Goal: Information Seeking & Learning: Learn about a topic

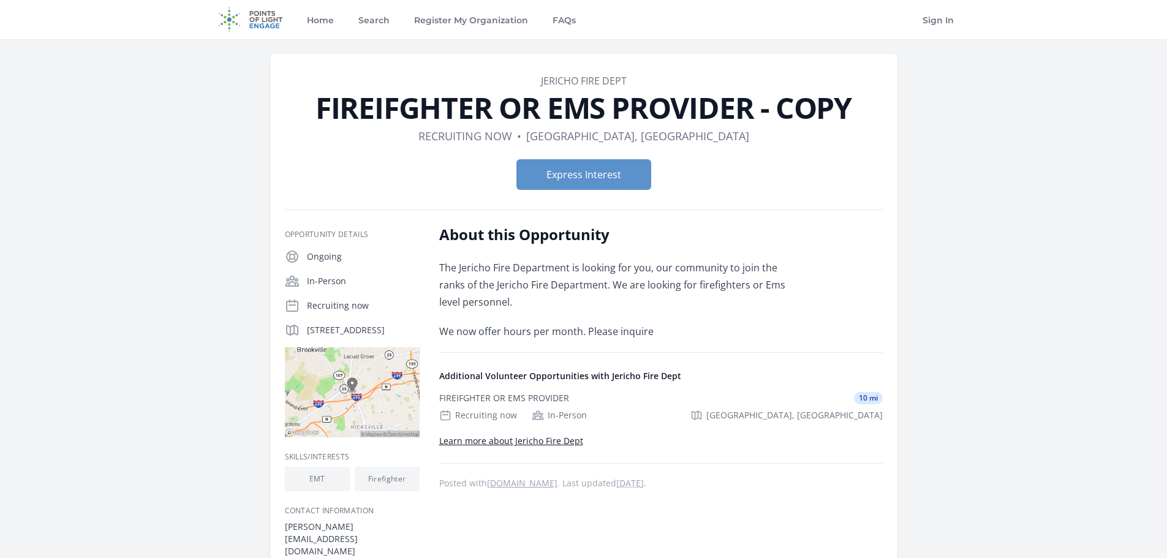
click at [554, 441] on link "Learn more about Jericho Fire Dept" at bounding box center [511, 441] width 144 height 12
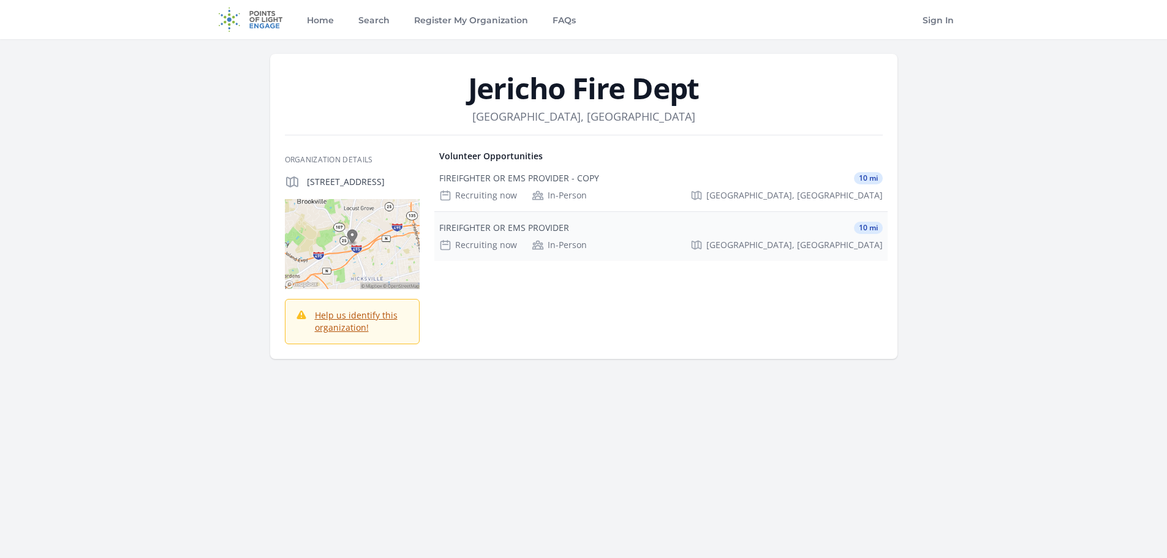
click at [536, 224] on div "FIREIFGHTER OR EMS PROVIDER" at bounding box center [504, 228] width 130 height 12
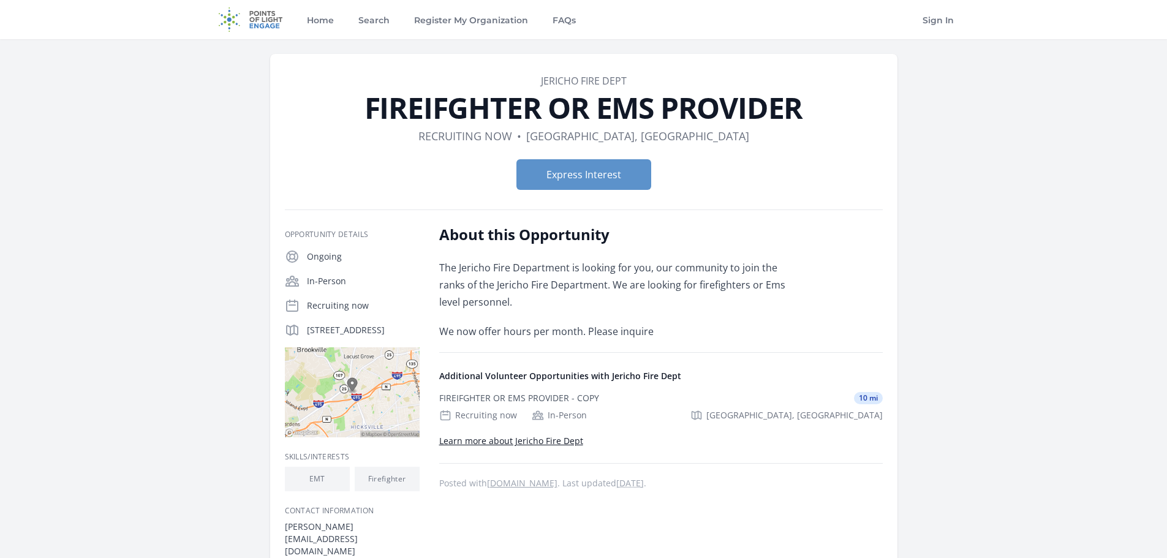
click at [384, 412] on img at bounding box center [352, 392] width 135 height 90
click at [319, 490] on li "EMT" at bounding box center [317, 479] width 65 height 25
